Goal: Transaction & Acquisition: Purchase product/service

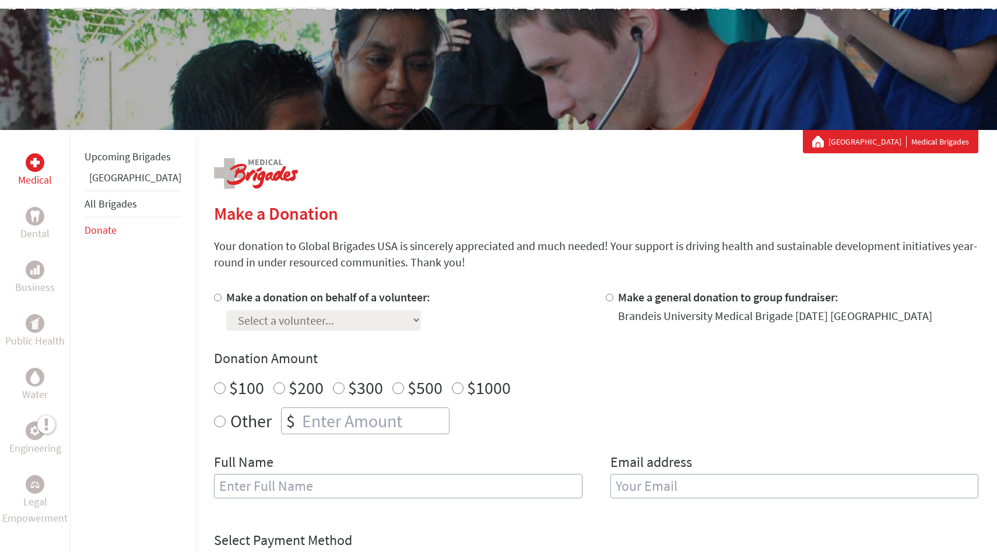
scroll to position [109, 0]
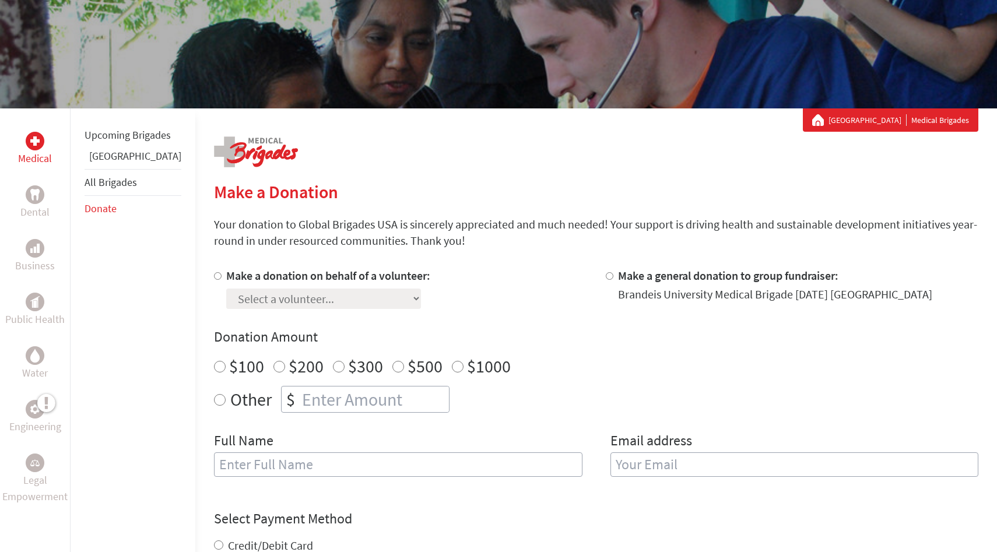
click at [392, 363] on input "$500" at bounding box center [398, 367] width 12 height 12
radio input "true"
click at [214, 278] on div at bounding box center [220, 288] width 12 height 41
click at [214, 276] on input "Make a donation on behalf of a volunteer:" at bounding box center [218, 276] width 8 height 8
radio input "true"
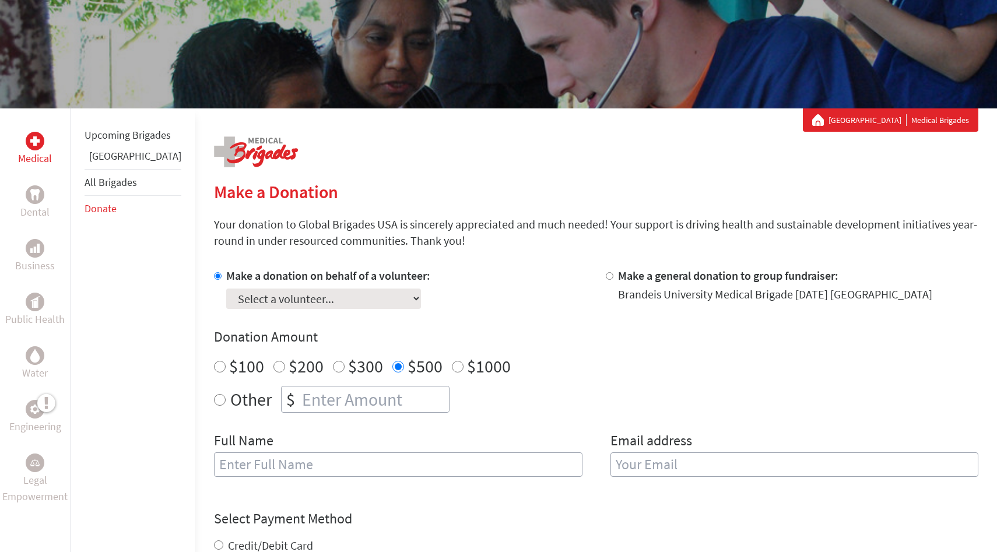
click at [239, 301] on select "Select a volunteer... [PERSON_NAME] [PERSON_NAME] [PERSON_NAME] [PERSON_NAME] […" at bounding box center [323, 299] width 195 height 20
select select "9D4186BF-9CA7-11F0-9E6E-42010A400005"
click at [226, 289] on select "Select a volunteer... [PERSON_NAME] [PERSON_NAME] [PERSON_NAME] [PERSON_NAME] […" at bounding box center [323, 299] width 195 height 20
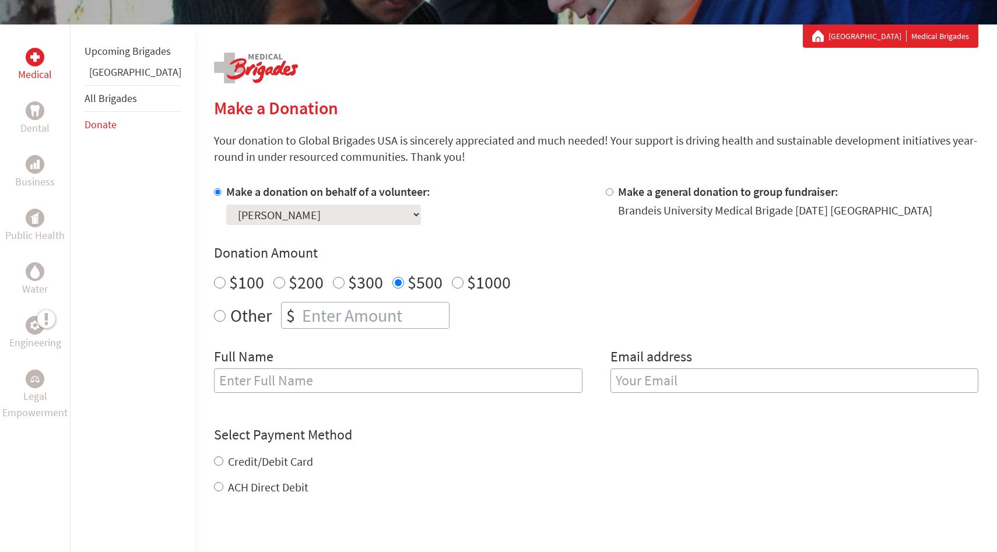
scroll to position [194, 0]
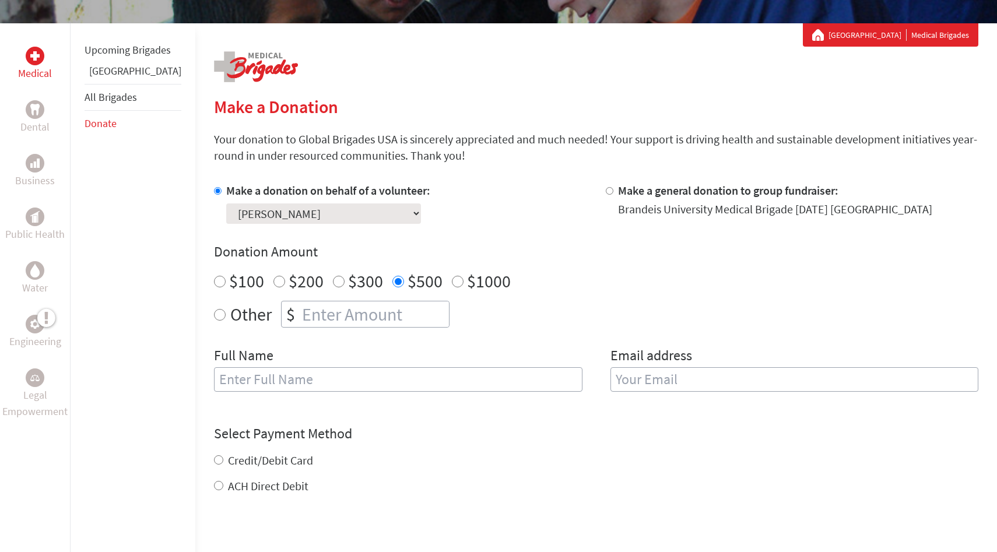
click at [345, 387] on input "text" at bounding box center [398, 379] width 369 height 24
type input "[PERSON_NAME]"
click at [760, 376] on input "email" at bounding box center [795, 379] width 369 height 24
drag, startPoint x: 787, startPoint y: 388, endPoint x: 653, endPoint y: 383, distance: 133.6
click at [653, 383] on input "dorothyk@brandeis" at bounding box center [795, 379] width 369 height 24
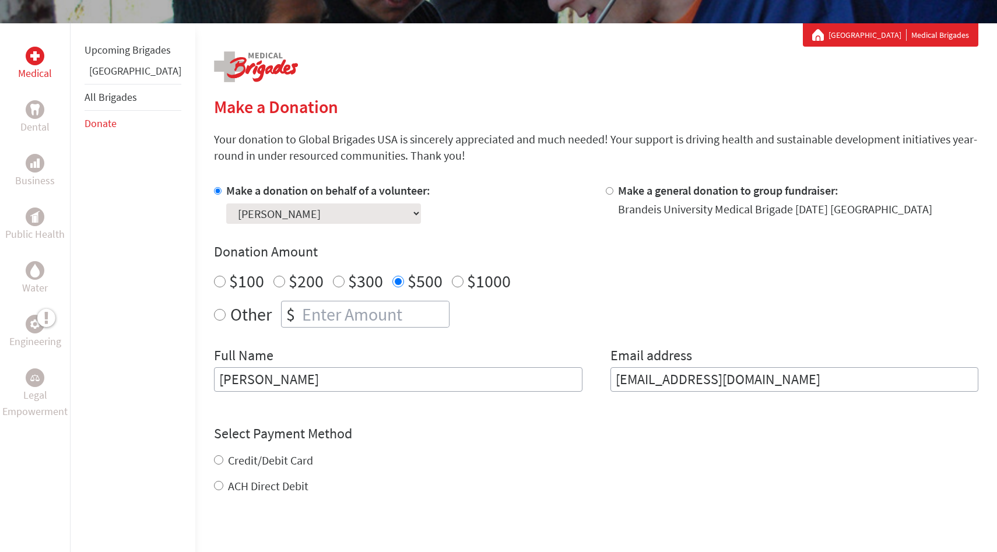
type input "[EMAIL_ADDRESS][DOMAIN_NAME]"
click at [434, 434] on div "Select Payment Method NOTE: American Express is not accepted. Please proceed no…" at bounding box center [596, 460] width 764 height 70
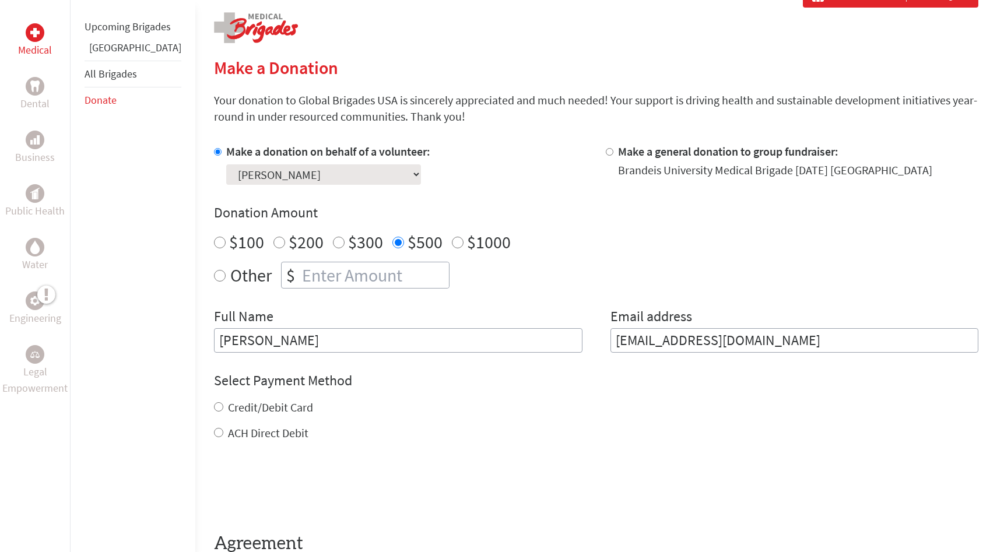
scroll to position [236, 0]
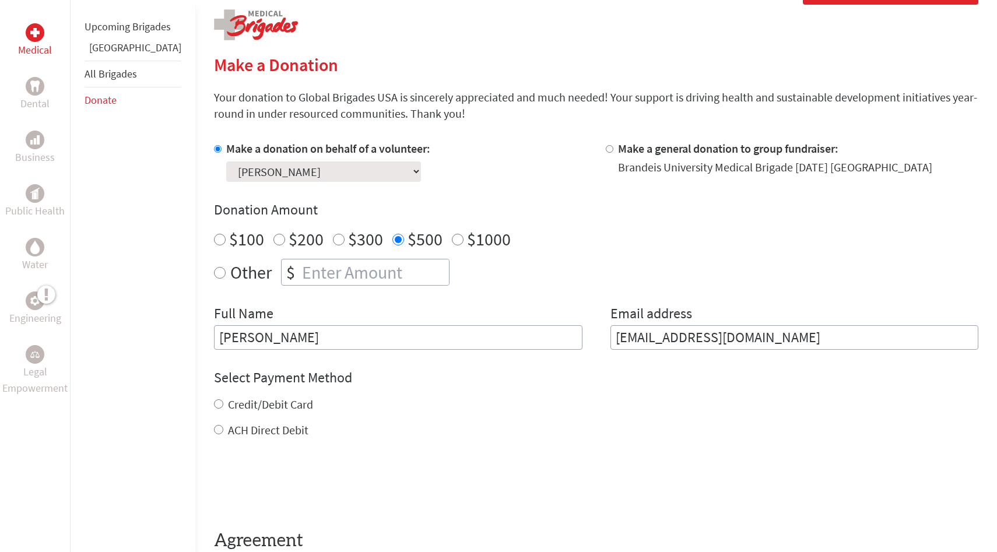
click at [214, 399] on input "Credit/Debit Card" at bounding box center [218, 403] width 9 height 9
radio input "true"
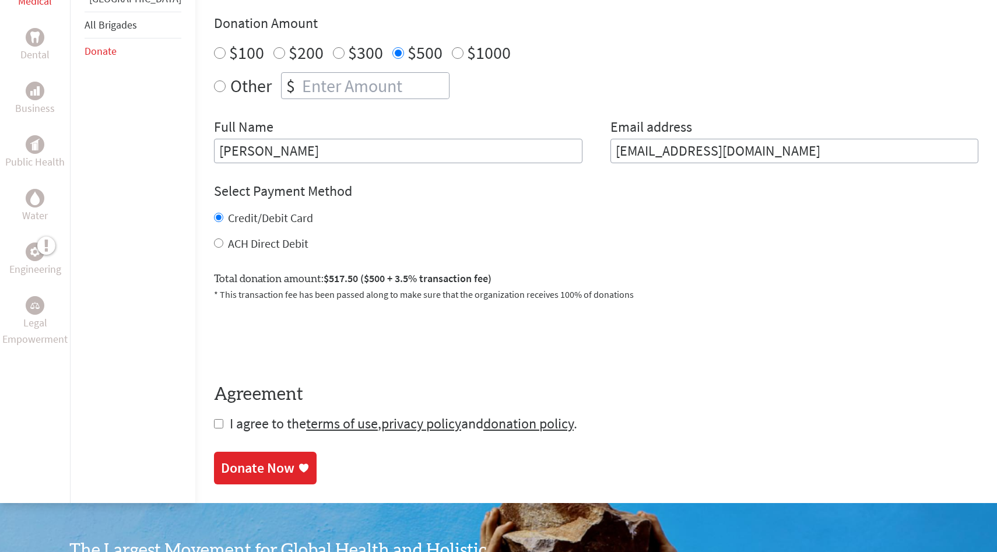
scroll to position [425, 0]
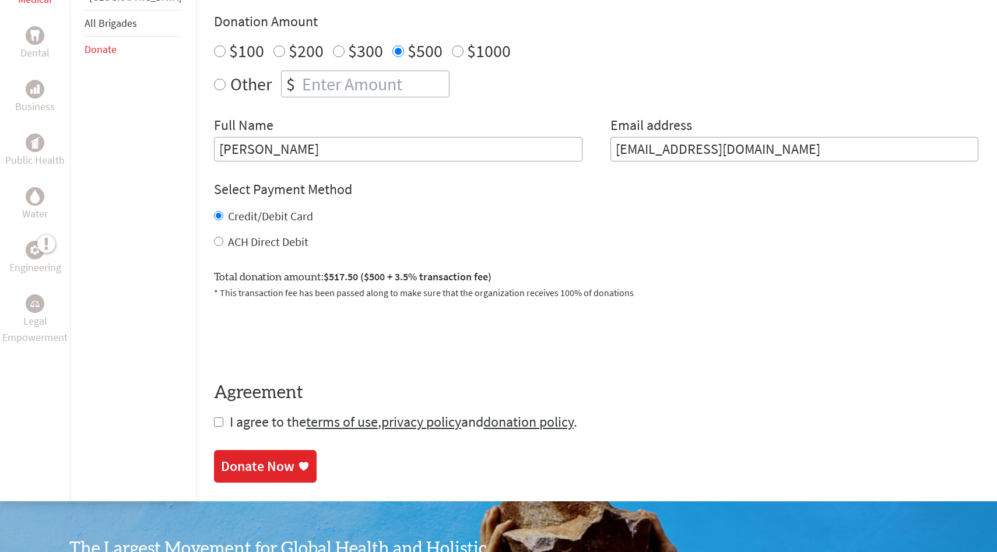
click at [214, 420] on input "checkbox" at bounding box center [218, 422] width 9 height 9
checkbox input "true"
click at [222, 464] on div "Donate Now" at bounding box center [257, 467] width 73 height 19
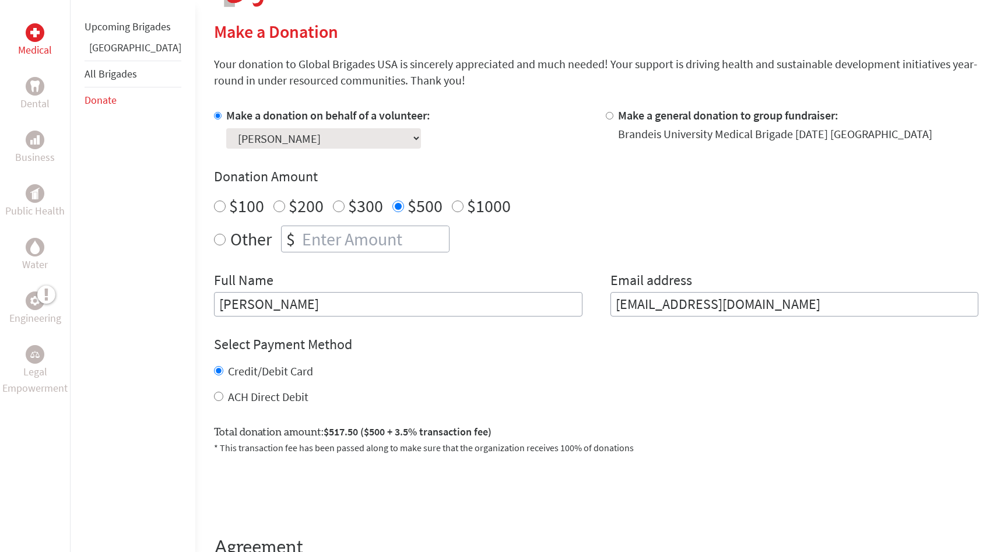
scroll to position [271, 0]
